Goal: Task Accomplishment & Management: Use online tool/utility

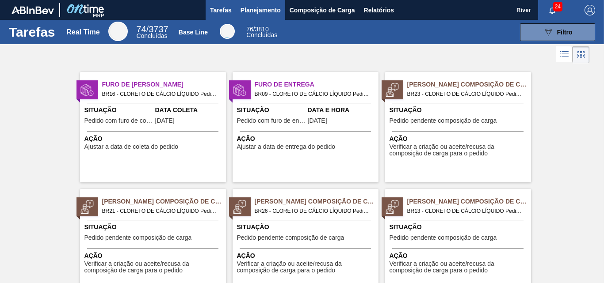
click at [265, 10] on span "Planejamento" at bounding box center [261, 10] width 40 height 11
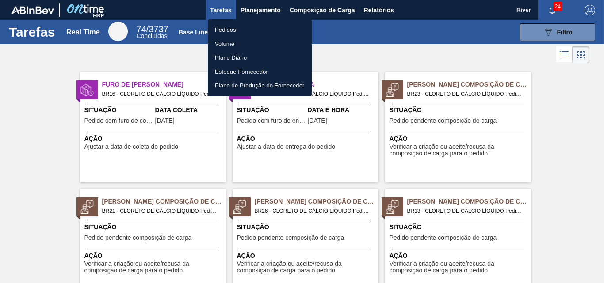
click at [218, 31] on li "Pedidos" at bounding box center [260, 30] width 104 height 14
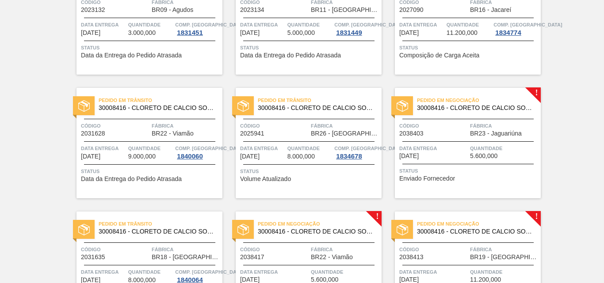
scroll to position [80, 0]
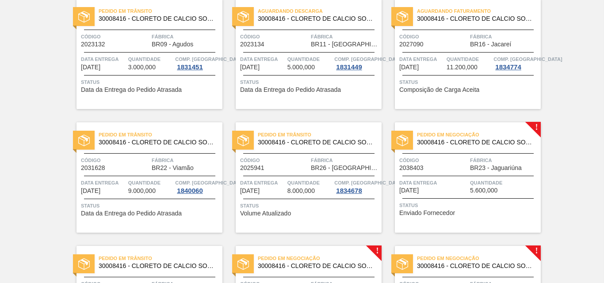
click at [403, 143] on img at bounding box center [402, 140] width 11 height 11
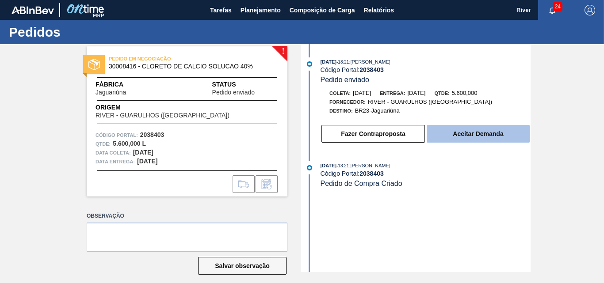
click at [484, 139] on button "Aceitar Demanda" at bounding box center [478, 134] width 103 height 18
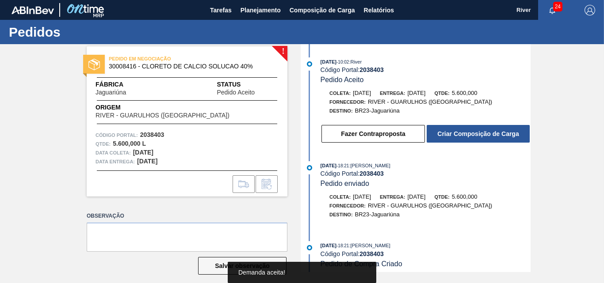
click at [484, 139] on button "Criar Composição de Carga" at bounding box center [478, 134] width 103 height 18
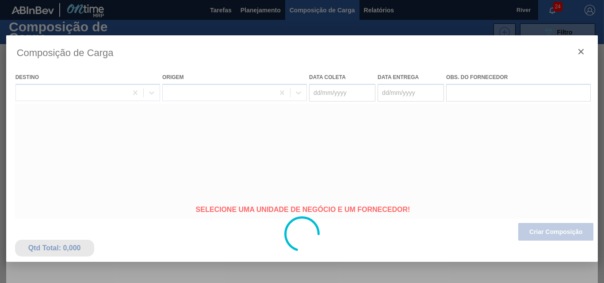
type coleta "[DATE]"
type entrega "[DATE]"
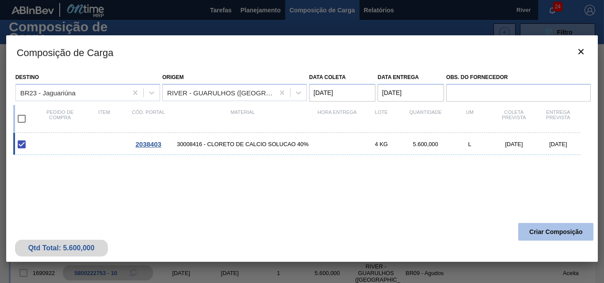
click at [540, 229] on button "Criar Composição" at bounding box center [555, 232] width 75 height 18
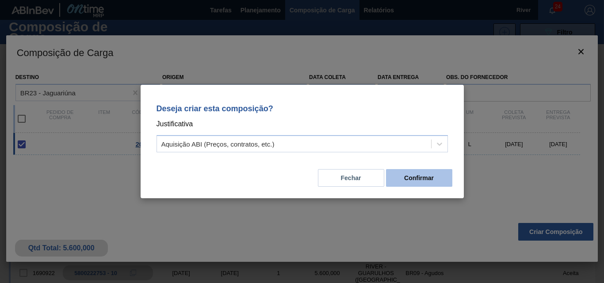
click at [425, 177] on button "Confirmar" at bounding box center [419, 178] width 66 height 18
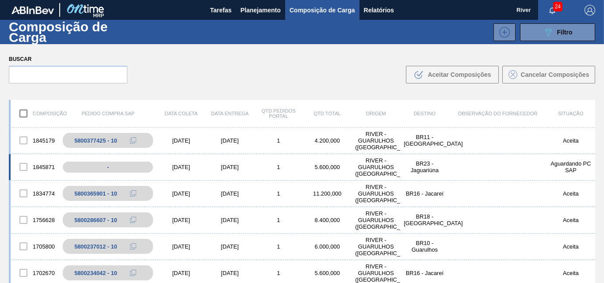
click at [183, 167] on div "[DATE]" at bounding box center [181, 167] width 49 height 7
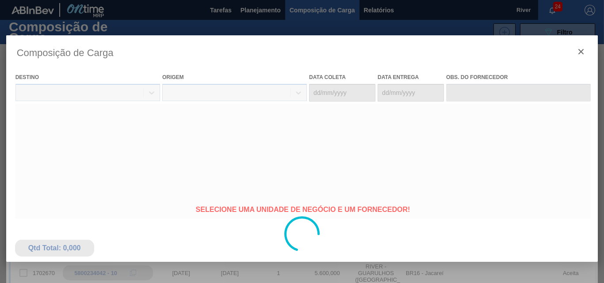
type coleta "[DATE]"
type entrega "[DATE]"
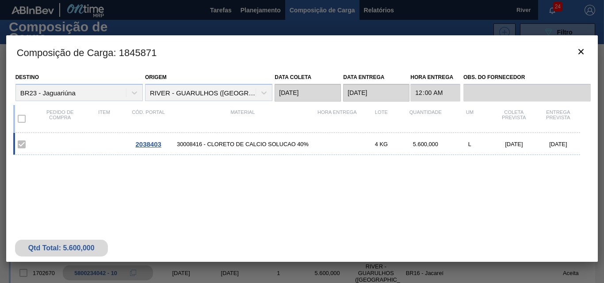
click at [155, 143] on span "2038403" at bounding box center [148, 145] width 26 height 8
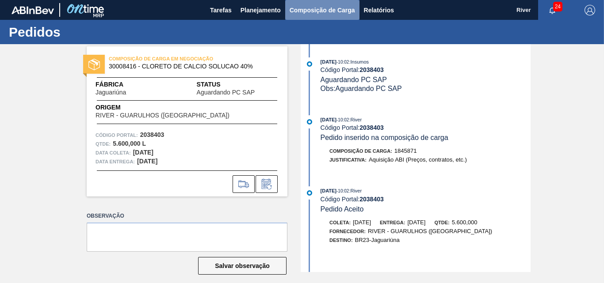
click at [323, 9] on span "Composição de Carga" at bounding box center [322, 10] width 65 height 11
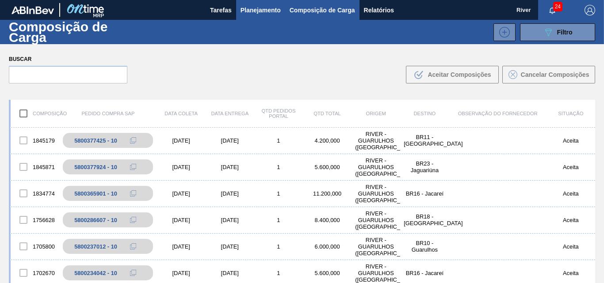
click at [264, 11] on span "Planejamento" at bounding box center [261, 10] width 40 height 11
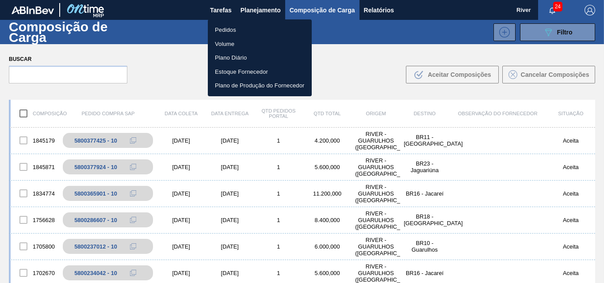
click at [231, 28] on li "Pedidos" at bounding box center [260, 30] width 104 height 14
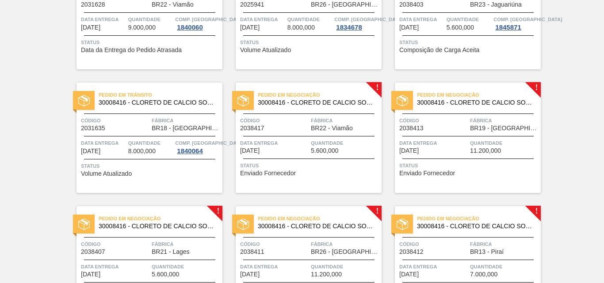
scroll to position [265, 0]
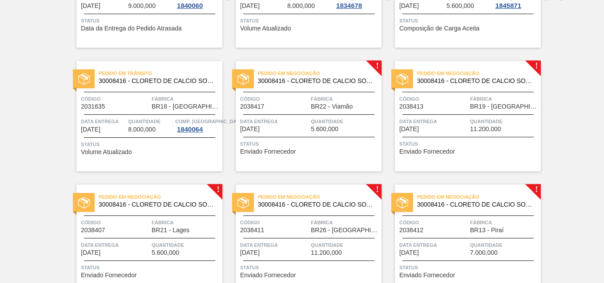
click at [241, 78] on img at bounding box center [243, 78] width 11 height 11
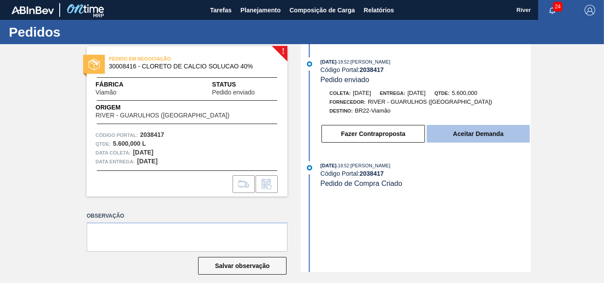
click at [488, 132] on button "Aceitar Demanda" at bounding box center [478, 134] width 103 height 18
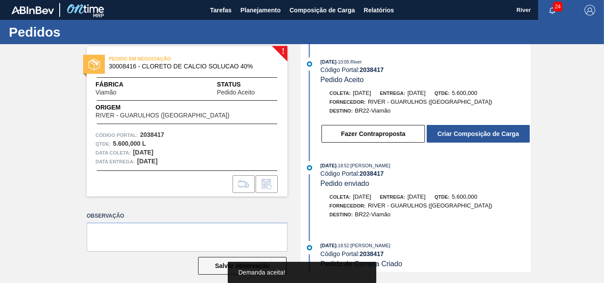
click at [488, 132] on button "Criar Composição de Carga" at bounding box center [478, 134] width 103 height 18
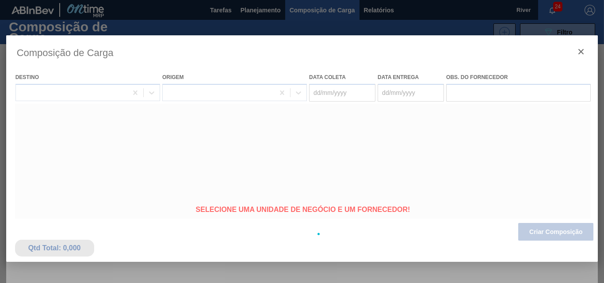
type coleta "[DATE]"
type entrega "[DATE]"
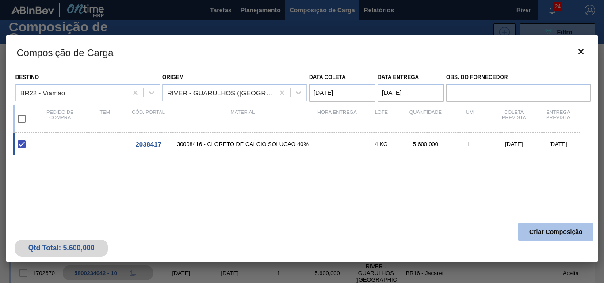
click at [538, 232] on button "Criar Composição" at bounding box center [555, 232] width 75 height 18
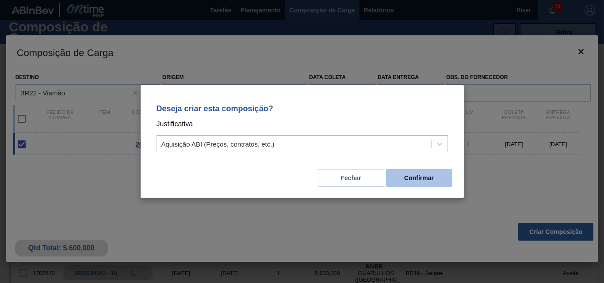
click at [423, 177] on button "Confirmar" at bounding box center [419, 178] width 66 height 18
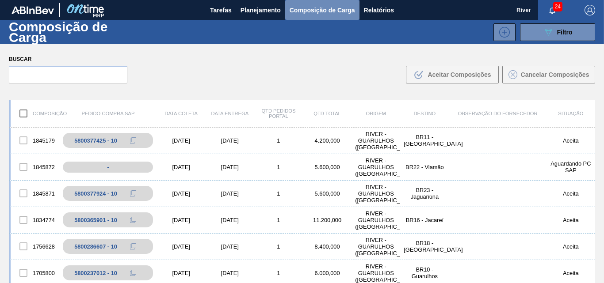
click at [311, 8] on span "Composição de Carga" at bounding box center [322, 10] width 65 height 11
click at [311, 10] on span "Composição de Carga" at bounding box center [322, 10] width 65 height 11
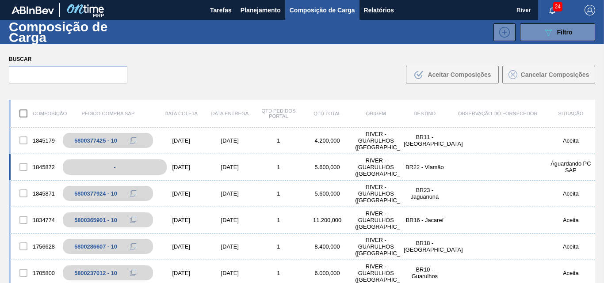
click at [134, 168] on div "-" at bounding box center [114, 167] width 103 height 15
click at [177, 165] on div "[DATE]" at bounding box center [181, 167] width 49 height 7
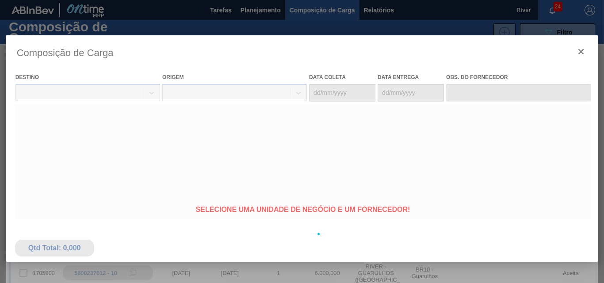
type coleta "[DATE]"
type entrega "[DATE]"
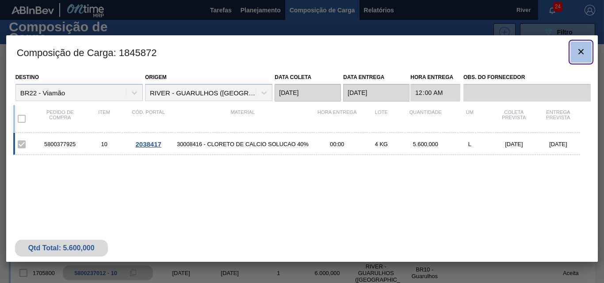
click at [579, 50] on icon "botão de ícone" at bounding box center [581, 51] width 11 height 11
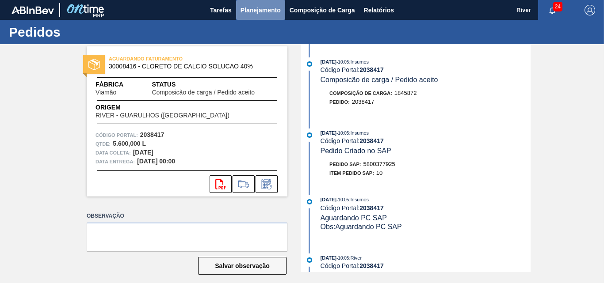
click at [261, 8] on span "Planejamento" at bounding box center [261, 10] width 40 height 11
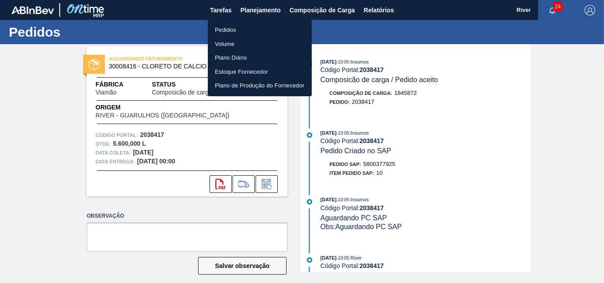
click at [223, 30] on li "Pedidos" at bounding box center [260, 30] width 104 height 14
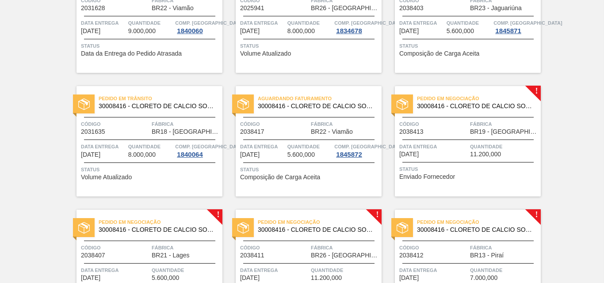
scroll to position [265, 0]
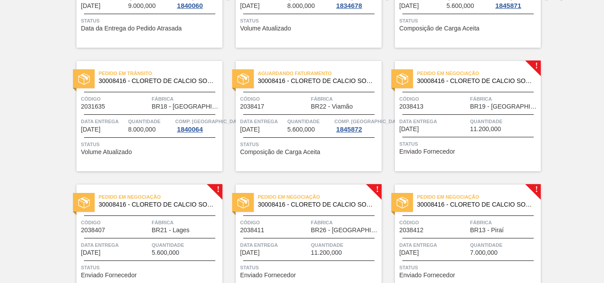
click at [406, 74] on img at bounding box center [402, 78] width 11 height 11
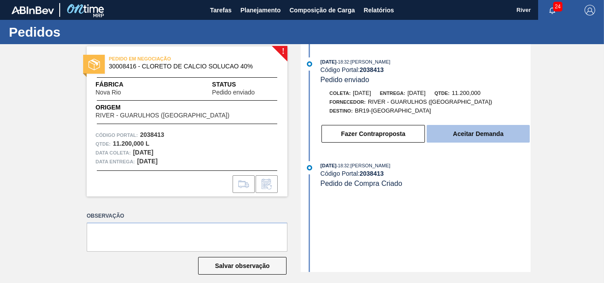
click at [503, 132] on button "Aceitar Demanda" at bounding box center [478, 134] width 103 height 18
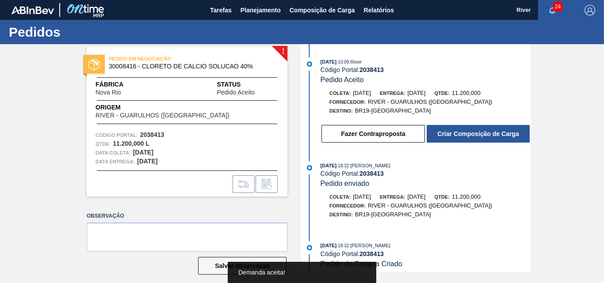
click at [503, 132] on button "Criar Composição de Carga" at bounding box center [478, 134] width 103 height 18
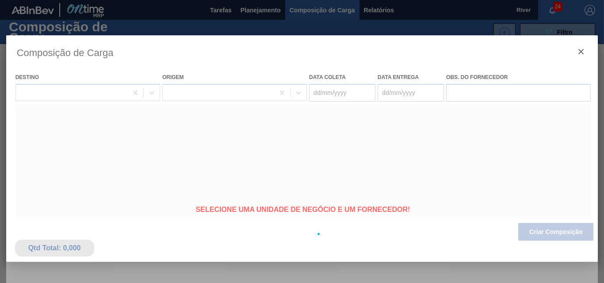
type coleta "[DATE]"
type entrega "[DATE]"
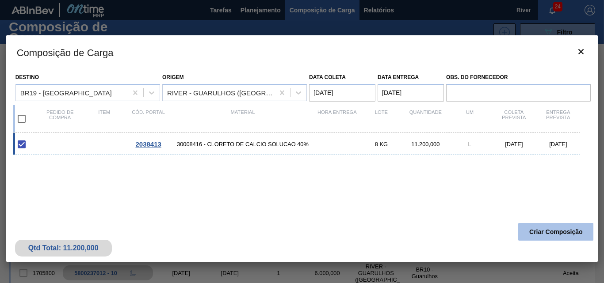
click at [549, 237] on button "Criar Composição" at bounding box center [555, 232] width 75 height 18
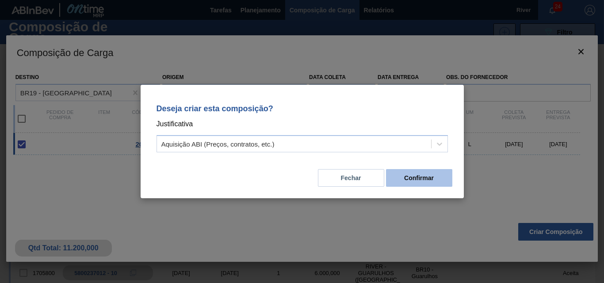
click at [442, 180] on button "Confirmar" at bounding box center [419, 178] width 66 height 18
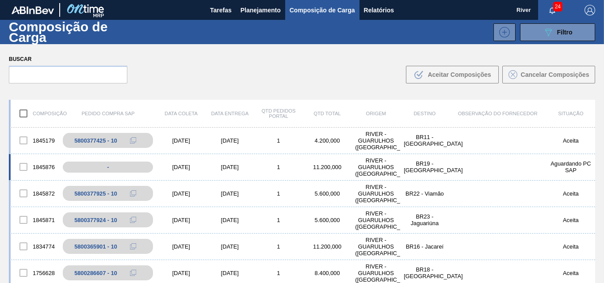
click at [187, 163] on div "1845876 - [DATE] [DATE] 1 11.200,000 RIVER - [GEOGRAPHIC_DATA] ([GEOGRAPHIC_DAT…" at bounding box center [302, 167] width 586 height 27
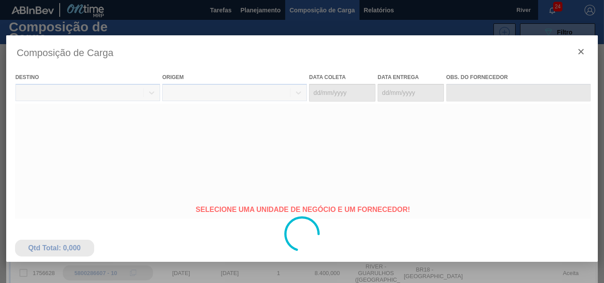
type coleta "[DATE]"
type entrega "[DATE]"
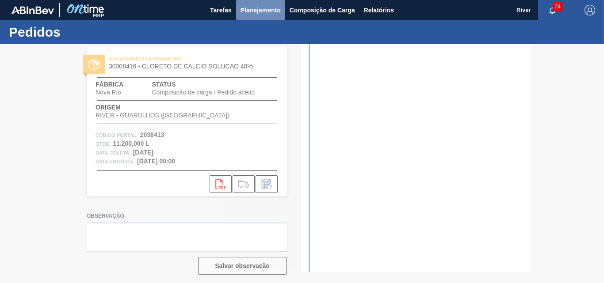
click at [262, 10] on span "Planejamento" at bounding box center [261, 10] width 40 height 11
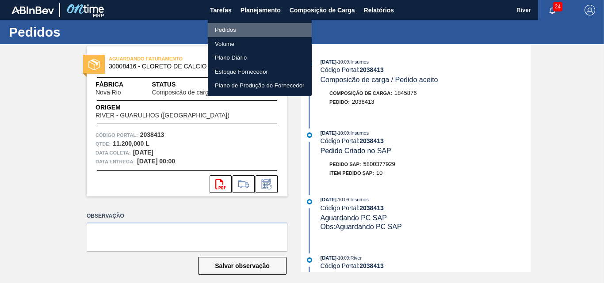
click at [228, 27] on li "Pedidos" at bounding box center [260, 30] width 104 height 14
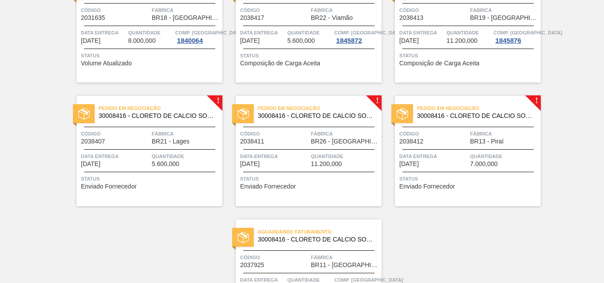
scroll to position [354, 0]
click at [79, 106] on div at bounding box center [84, 114] width 22 height 19
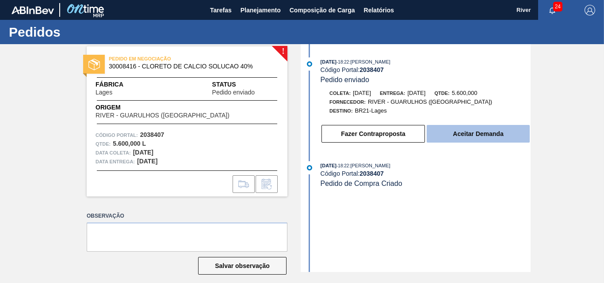
click at [450, 135] on button "Aceitar Demanda" at bounding box center [478, 134] width 103 height 18
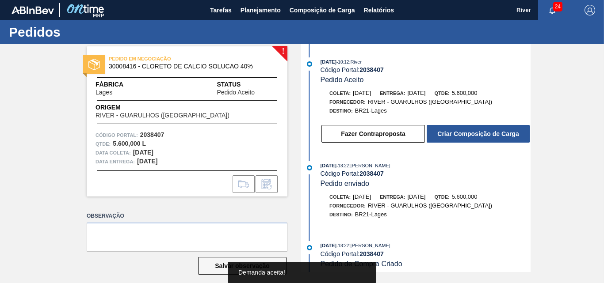
click at [450, 135] on button "Criar Composição de Carga" at bounding box center [478, 134] width 103 height 18
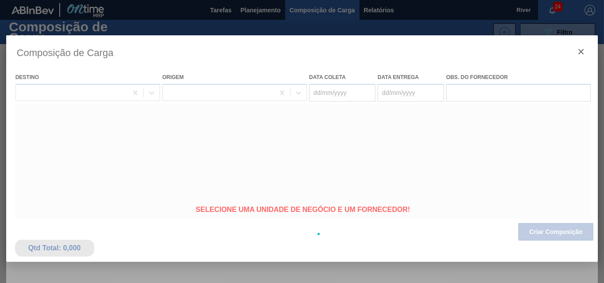
type coleta "[DATE]"
type entrega "[DATE]"
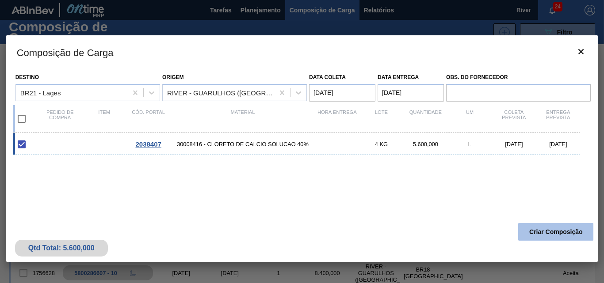
click at [539, 235] on button "Criar Composição" at bounding box center [555, 232] width 75 height 18
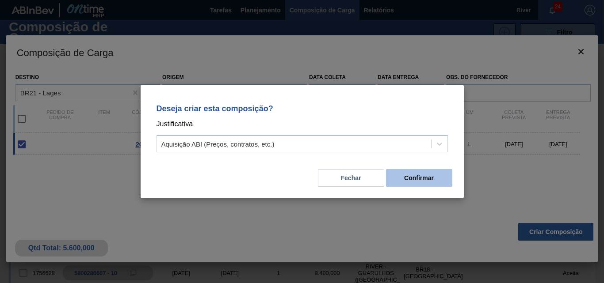
click at [417, 181] on button "Confirmar" at bounding box center [419, 178] width 66 height 18
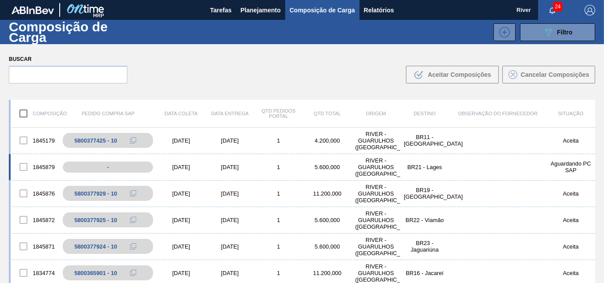
click at [173, 167] on div "[DATE]" at bounding box center [181, 167] width 49 height 7
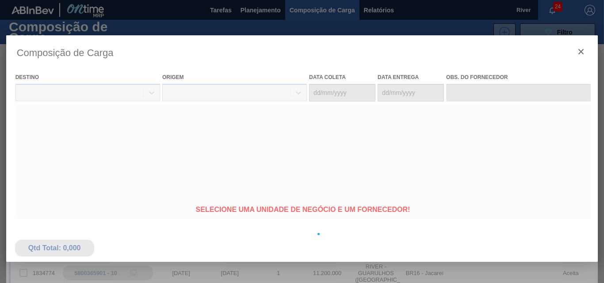
type coleta "[DATE]"
type entrega "[DATE]"
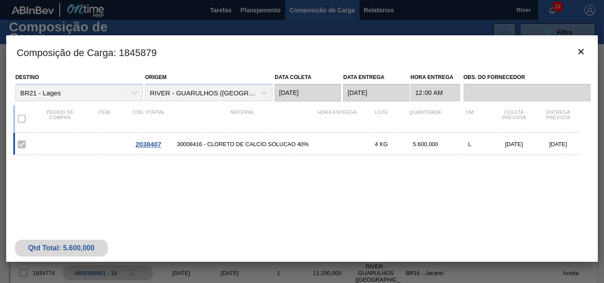
click at [147, 145] on span "2038407" at bounding box center [148, 145] width 26 height 8
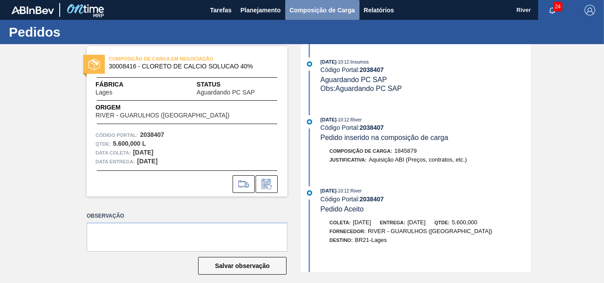
click at [328, 10] on span "Composição de Carga" at bounding box center [322, 10] width 65 height 11
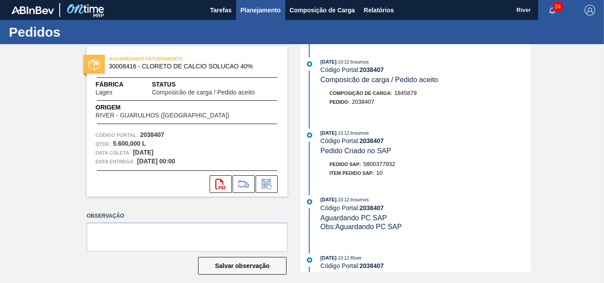
click at [267, 11] on span "Planejamento" at bounding box center [261, 10] width 40 height 11
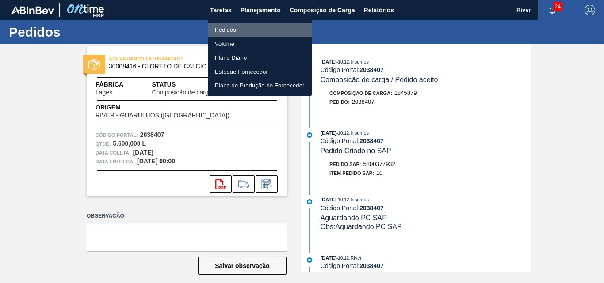
click at [222, 31] on li "Pedidos" at bounding box center [260, 30] width 104 height 14
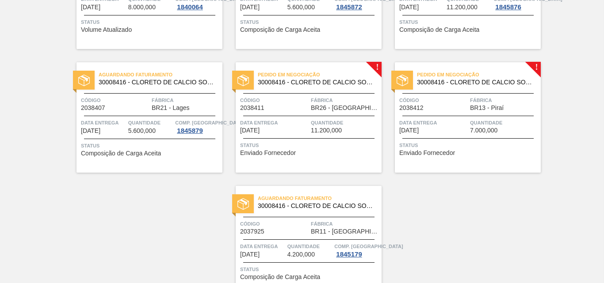
scroll to position [398, 0]
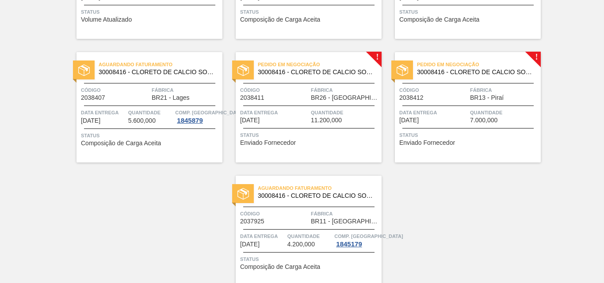
click at [245, 65] on img at bounding box center [243, 70] width 11 height 11
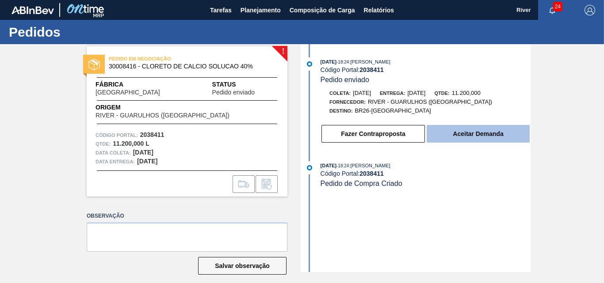
click at [471, 136] on button "Aceitar Demanda" at bounding box center [478, 134] width 103 height 18
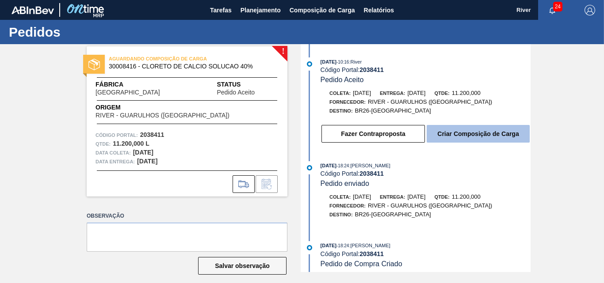
click at [473, 135] on button "Criar Composição de Carga" at bounding box center [478, 134] width 103 height 18
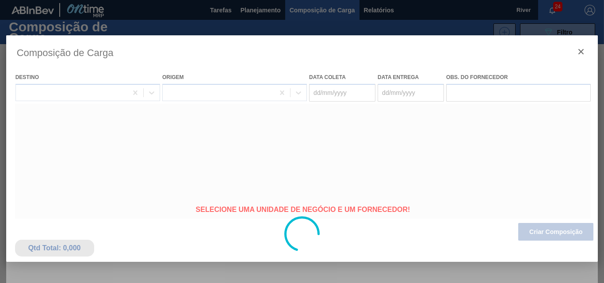
type coleta "[DATE]"
type entrega "[DATE]"
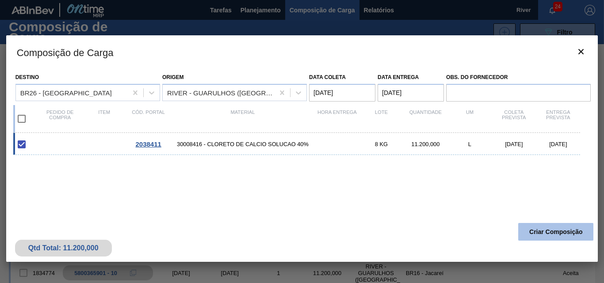
click at [531, 231] on button "Criar Composição" at bounding box center [555, 232] width 75 height 18
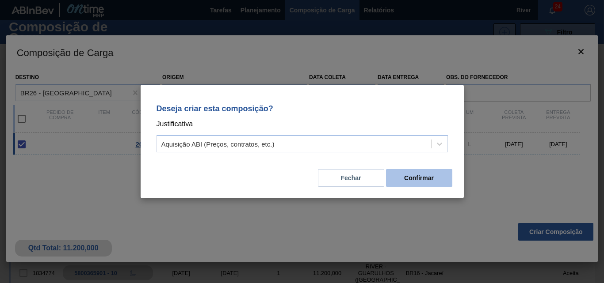
click at [424, 181] on button "Confirmar" at bounding box center [419, 178] width 66 height 18
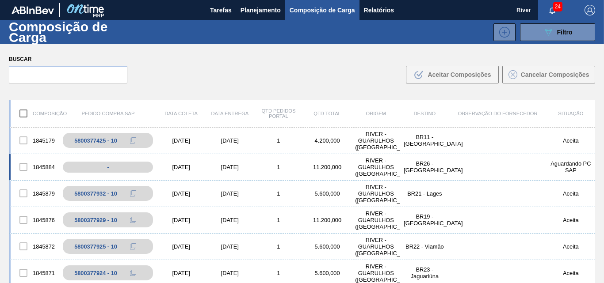
click at [181, 165] on div "[DATE]" at bounding box center [181, 167] width 49 height 7
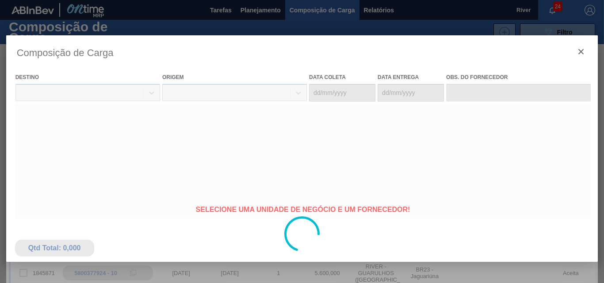
type coleta "[DATE]"
type entrega "[DATE]"
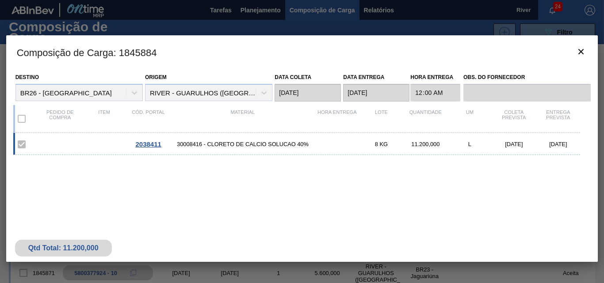
click at [154, 142] on span "2038411" at bounding box center [148, 145] width 26 height 8
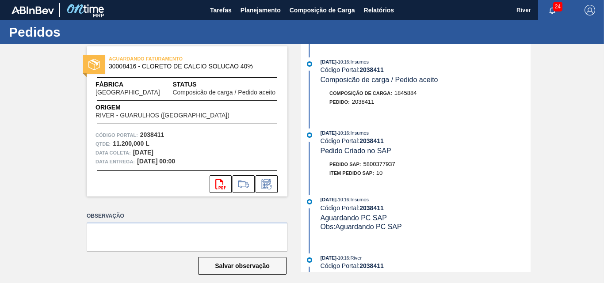
click at [340, 171] on span "Item pedido SAP:" at bounding box center [351, 173] width 45 height 5
click at [260, 10] on span "Planejamento" at bounding box center [261, 10] width 40 height 11
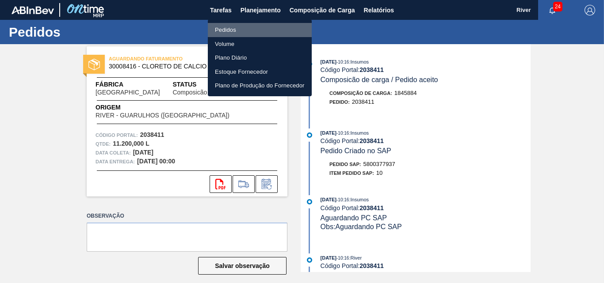
click at [227, 32] on li "Pedidos" at bounding box center [260, 30] width 104 height 14
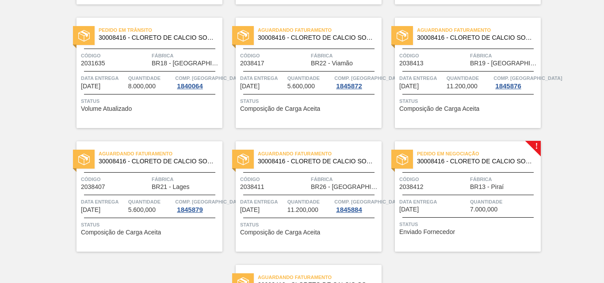
scroll to position [310, 0]
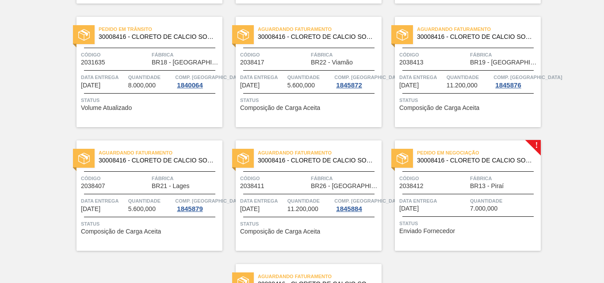
click at [408, 158] on div at bounding box center [402, 158] width 22 height 19
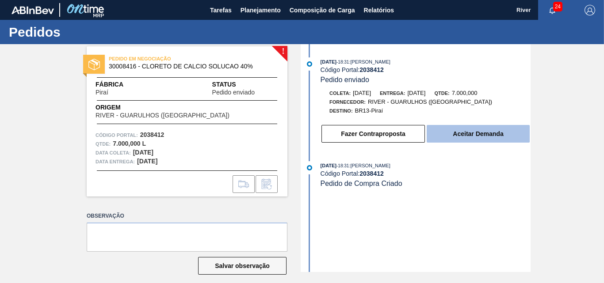
click at [441, 139] on button "Aceitar Demanda" at bounding box center [478, 134] width 103 height 18
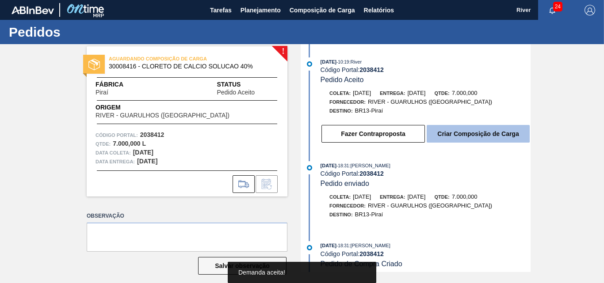
click at [458, 136] on button "Criar Composição de Carga" at bounding box center [478, 134] width 103 height 18
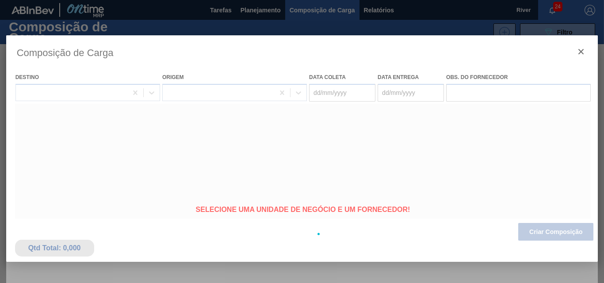
type coleta "[DATE]"
type entrega "[DATE]"
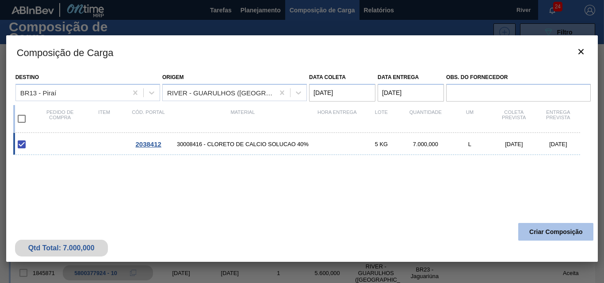
click at [528, 231] on button "Criar Composição" at bounding box center [555, 232] width 75 height 18
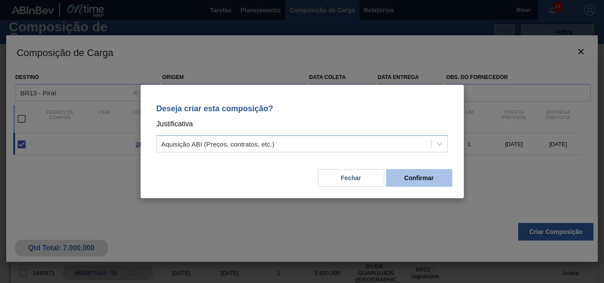
click at [423, 178] on button "Confirmar" at bounding box center [419, 178] width 66 height 18
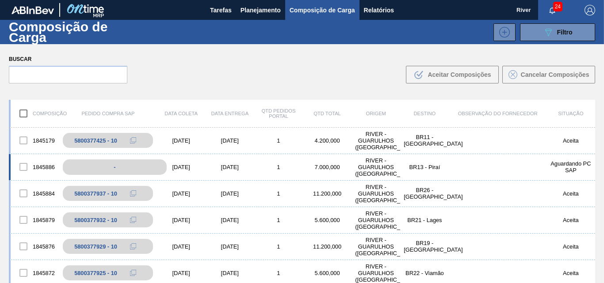
click at [132, 169] on div "-" at bounding box center [114, 167] width 103 height 15
click at [185, 167] on div "[DATE]" at bounding box center [181, 167] width 49 height 7
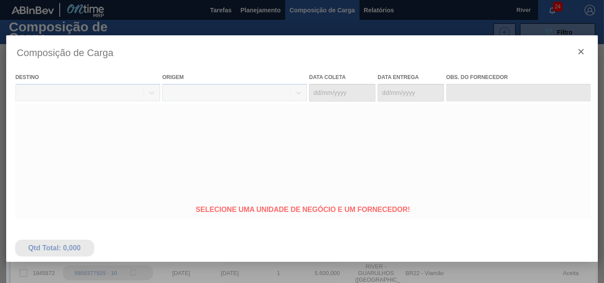
type coleta "[DATE]"
type entrega "[DATE]"
